Goal: Transaction & Acquisition: Subscribe to service/newsletter

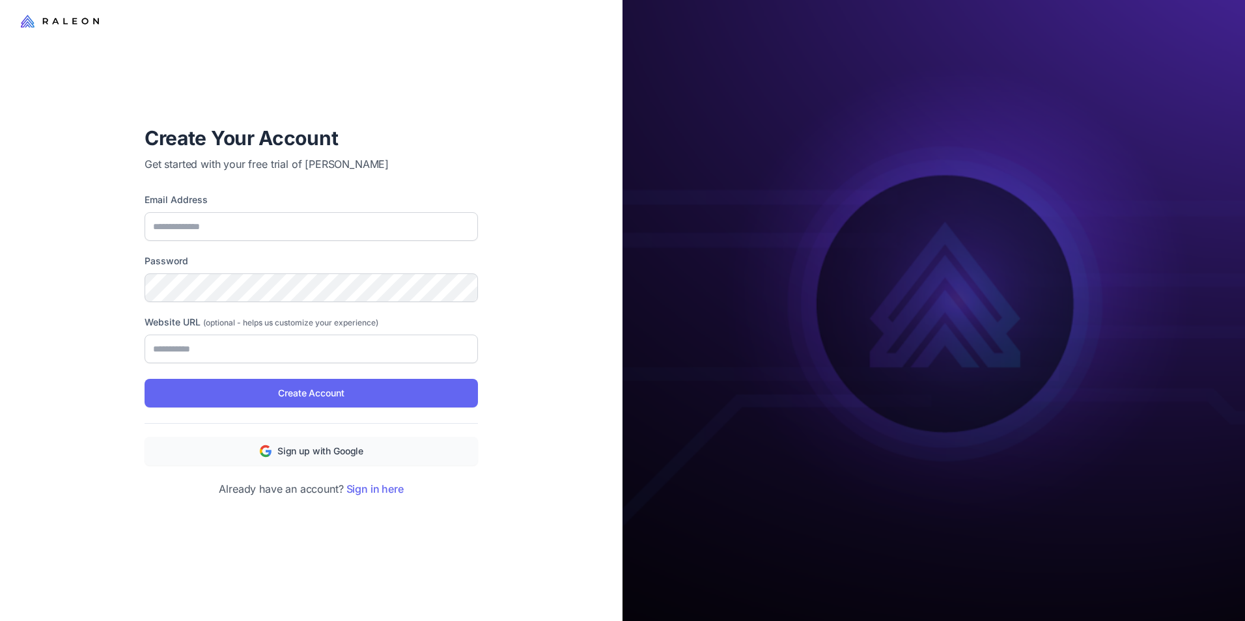
click at [74, 16] on icon at bounding box center [60, 21] width 78 height 16
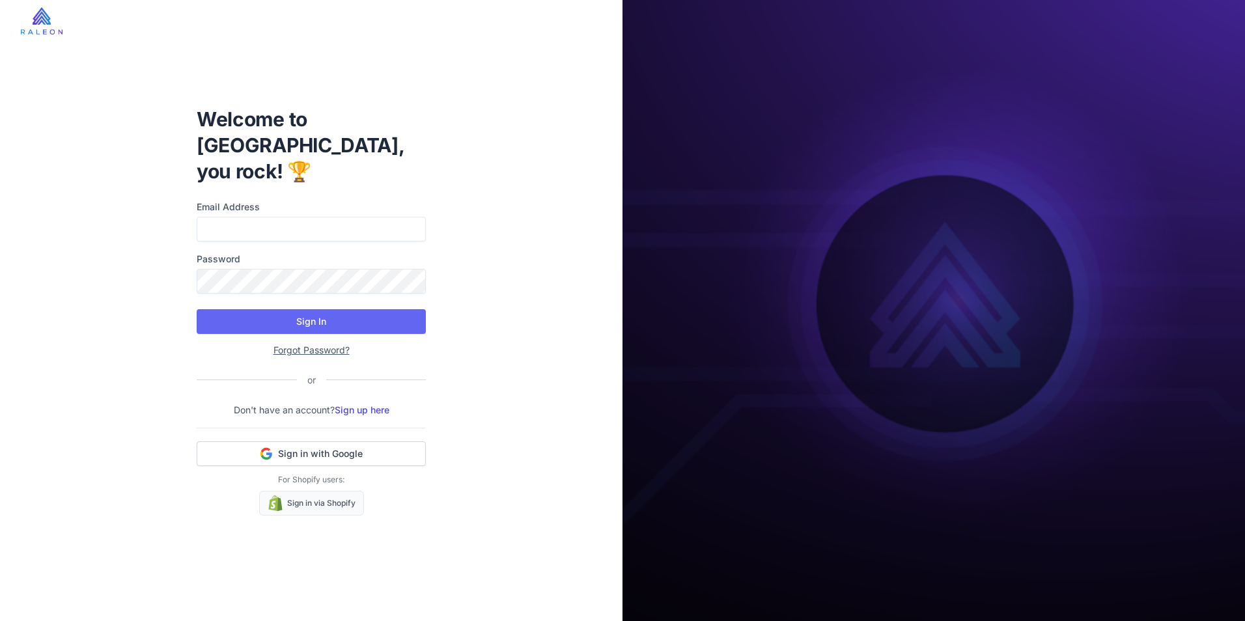
click at [43, 19] on img at bounding box center [42, 20] width 42 height 27
